Goal: Information Seeking & Learning: Learn about a topic

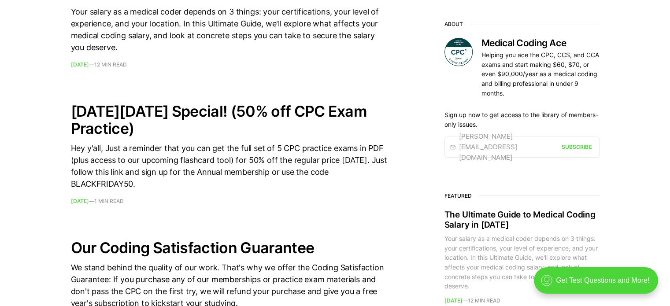
scroll to position [441, 0]
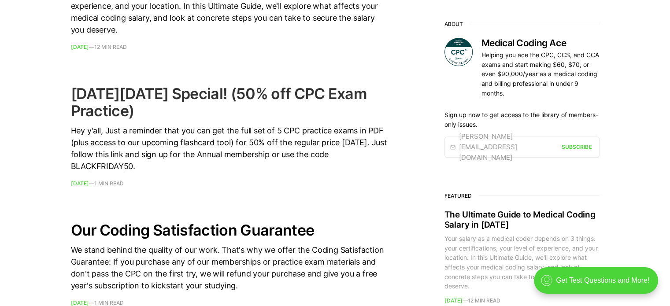
click at [106, 97] on h2 "Black Friday Special! (50% off CPC Exam Practice)" at bounding box center [229, 102] width 317 height 34
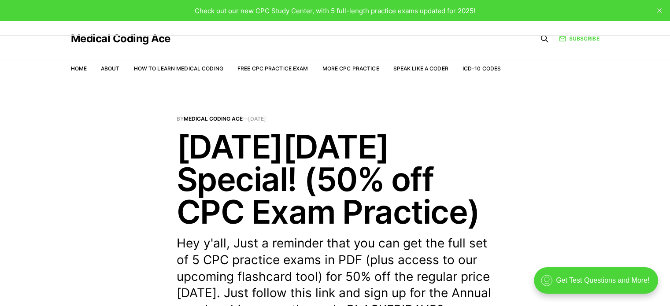
click at [249, 63] on nav "Home About How to Learn Medical Coding Free CPC Practice Exam More CPC Practice…" at bounding box center [286, 68] width 431 height 25
click at [257, 68] on link "Free CPC Practice Exam" at bounding box center [273, 68] width 71 height 7
